Goal: Information Seeking & Learning: Learn about a topic

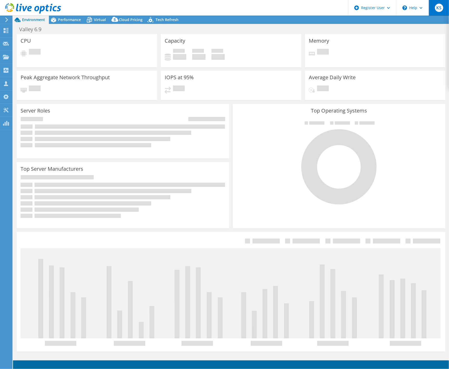
select select "USD"
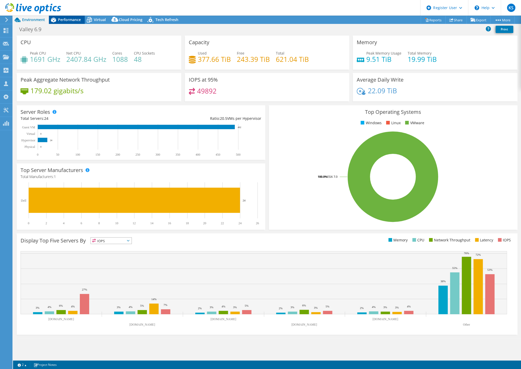
click at [71, 18] on span "Performance" at bounding box center [69, 19] width 23 height 5
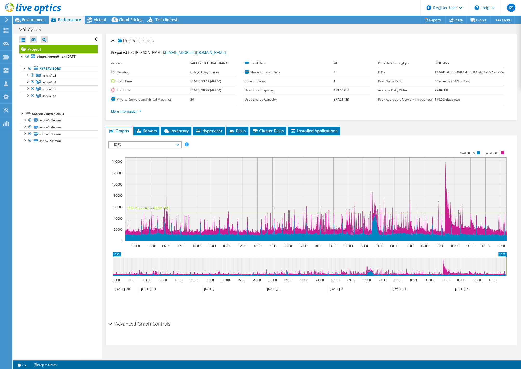
click at [157, 146] on span "IOPS" at bounding box center [144, 145] width 67 height 6
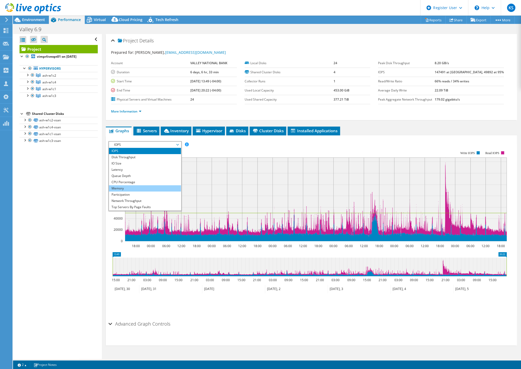
click at [150, 185] on li "Memory" at bounding box center [145, 188] width 72 height 6
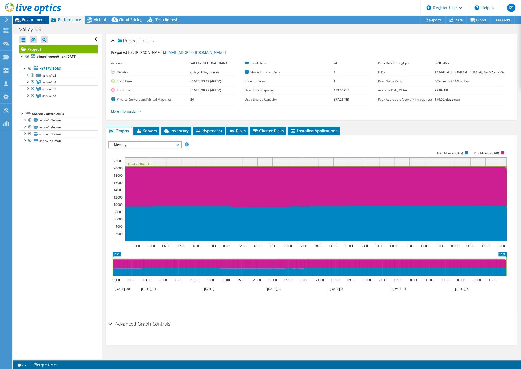
click at [34, 19] on span "Environment" at bounding box center [33, 19] width 23 height 5
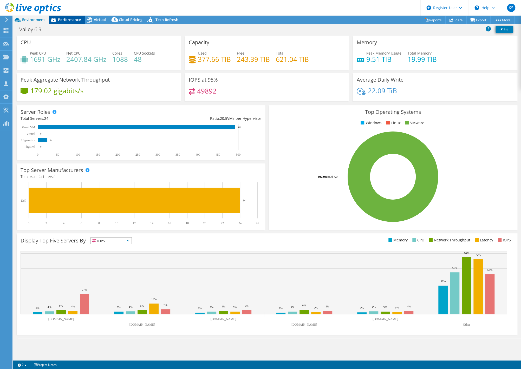
click at [71, 19] on span "Performance" at bounding box center [69, 19] width 23 height 5
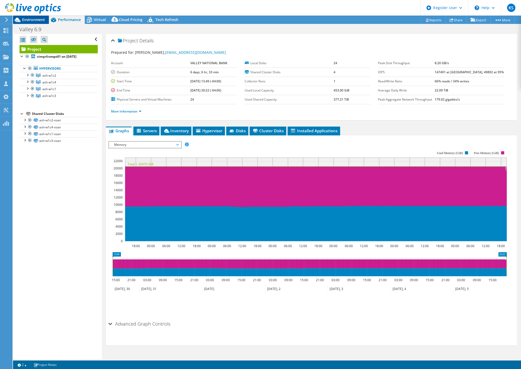
click at [36, 22] on span "Environment" at bounding box center [33, 19] width 23 height 5
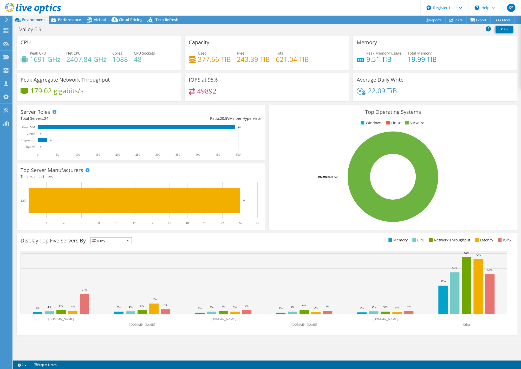
click at [260, 242] on div "Display Top Five Servers By IOPS IOPS" at bounding box center [144, 241] width 246 height 9
click at [78, 21] on span "Performance" at bounding box center [69, 19] width 23 height 5
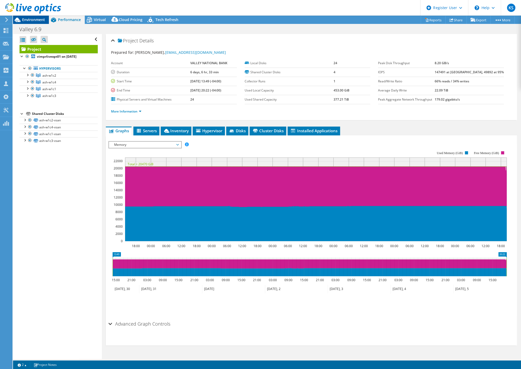
click at [27, 21] on span "Environment" at bounding box center [33, 19] width 23 height 5
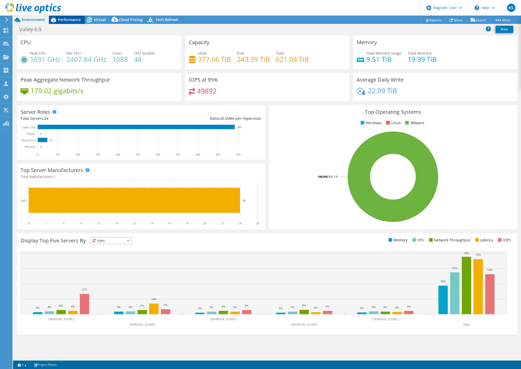
click at [74, 21] on span "Performance" at bounding box center [69, 19] width 23 height 5
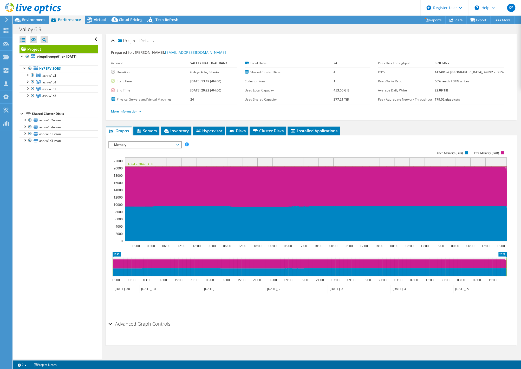
click at [149, 142] on span "Memory" at bounding box center [144, 145] width 67 height 6
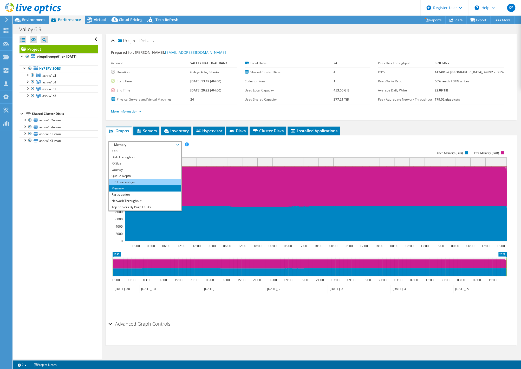
click at [136, 180] on li "CPU Percentage" at bounding box center [145, 182] width 72 height 6
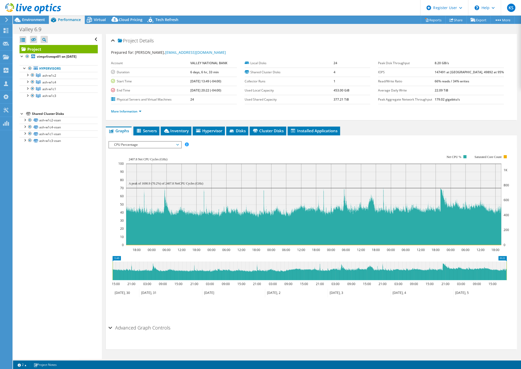
click at [149, 142] on span "CPU Percentage" at bounding box center [144, 145] width 67 height 6
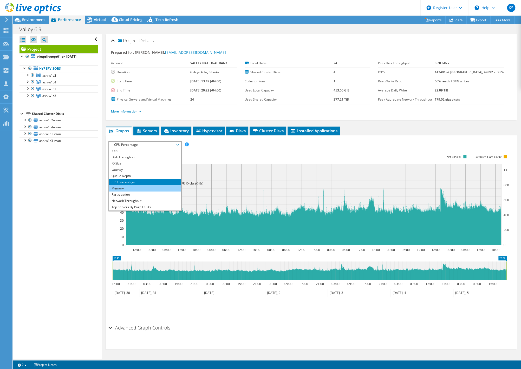
click at [138, 187] on li "Memory" at bounding box center [145, 188] width 72 height 6
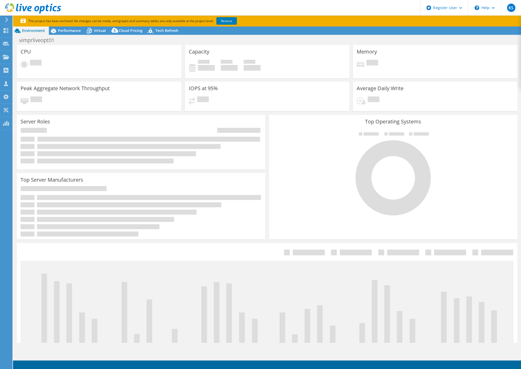
select select "USD"
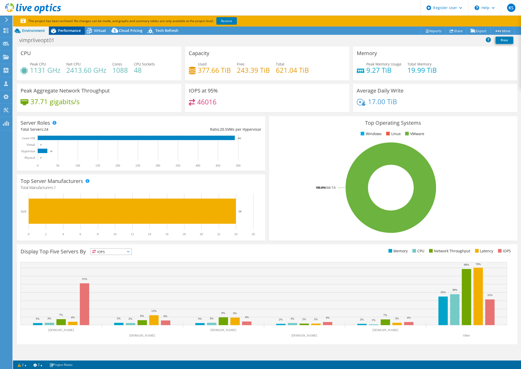
click at [74, 34] on div "Performance" at bounding box center [67, 31] width 36 height 8
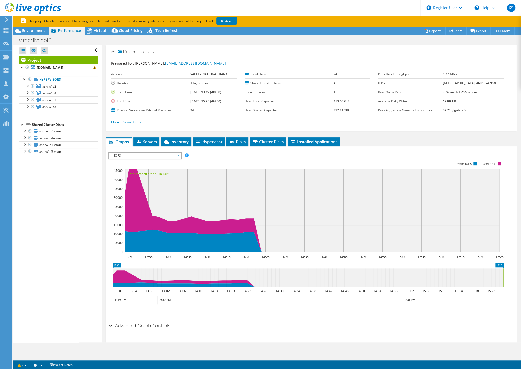
click at [385, 149] on div "IOPS Disk Throughput IO Size Latency Queue Depth CPU Percentage Memory Page Fau…" at bounding box center [311, 234] width 406 height 171
click at [130, 156] on span "IOPS" at bounding box center [144, 156] width 67 height 6
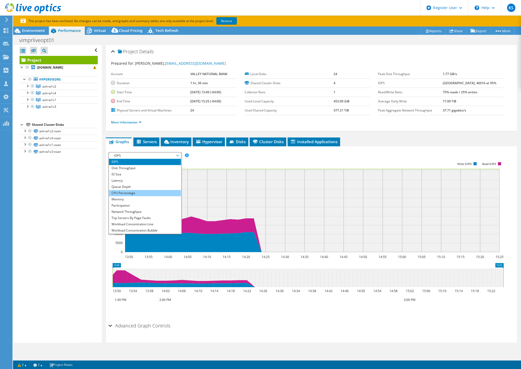
click at [134, 190] on li "CPU Percentage" at bounding box center [145, 193] width 72 height 6
